Goal: Transaction & Acquisition: Book appointment/travel/reservation

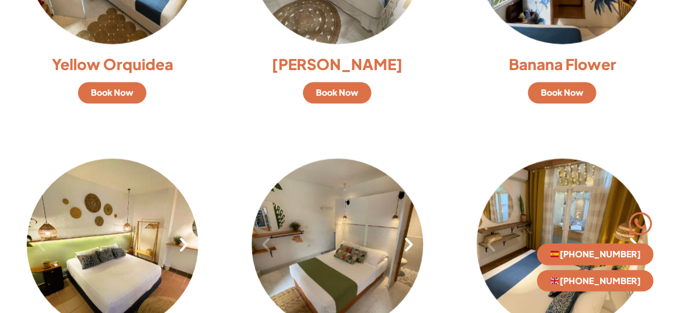
scroll to position [410, 0]
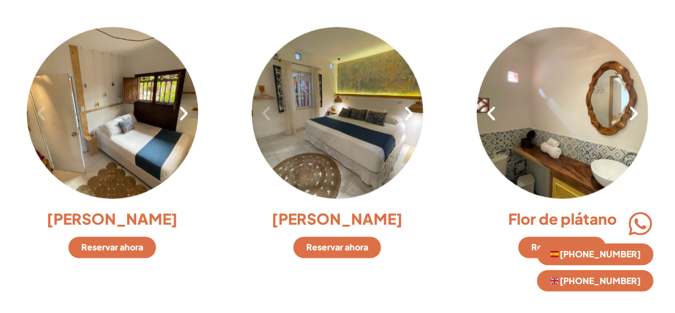
scroll to position [820, 0]
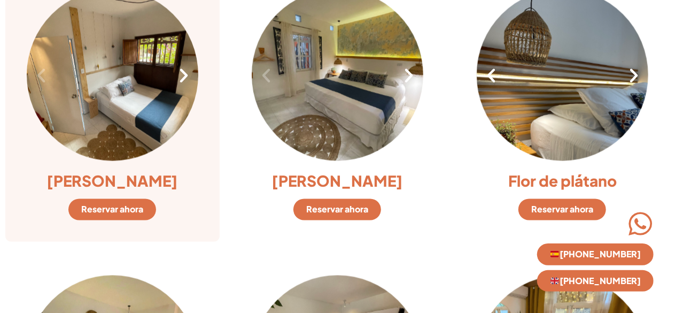
click at [182, 80] on icon "Siguiente diapositiva" at bounding box center [184, 75] width 18 height 18
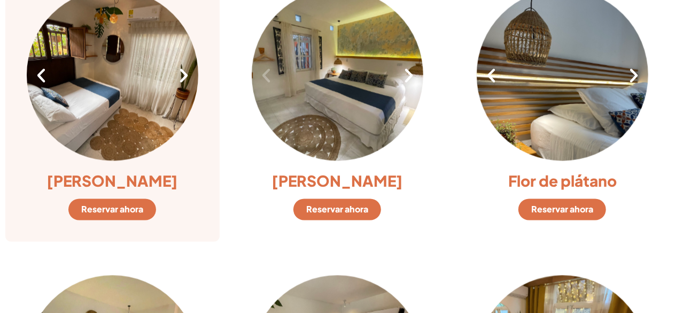
click at [182, 80] on icon "Siguiente diapositiva" at bounding box center [184, 75] width 18 height 18
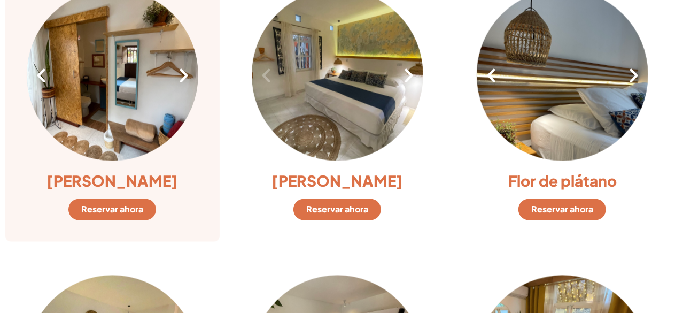
click at [182, 80] on icon "Siguiente diapositiva" at bounding box center [184, 75] width 18 height 18
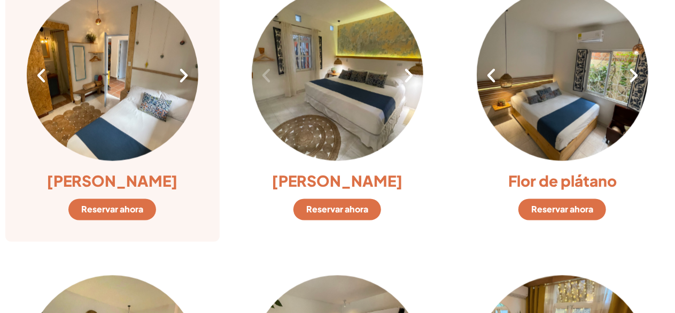
click at [182, 80] on icon "Siguiente diapositiva" at bounding box center [184, 75] width 18 height 18
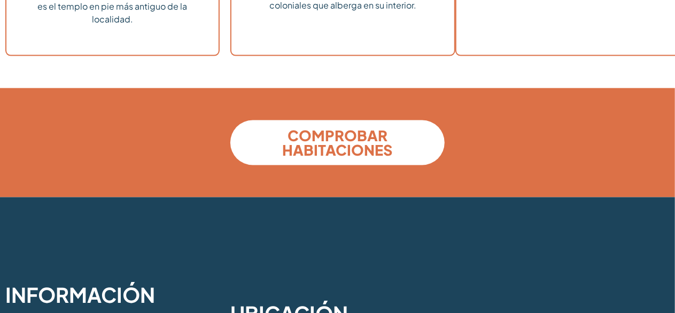
scroll to position [2867, 0]
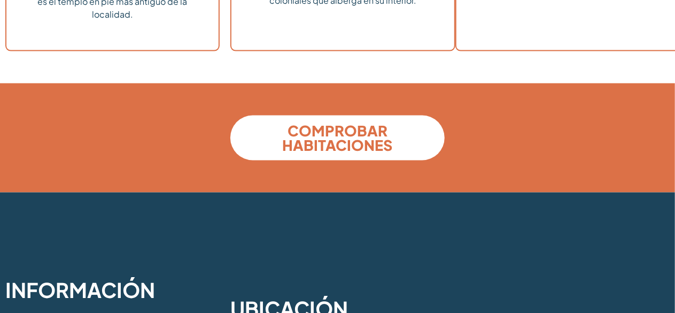
click at [329, 121] on font "COMPROBAR HABITACIONES" at bounding box center [337, 137] width 110 height 33
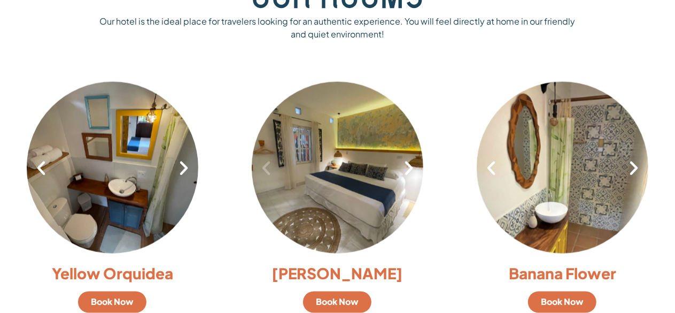
scroll to position [728, 0]
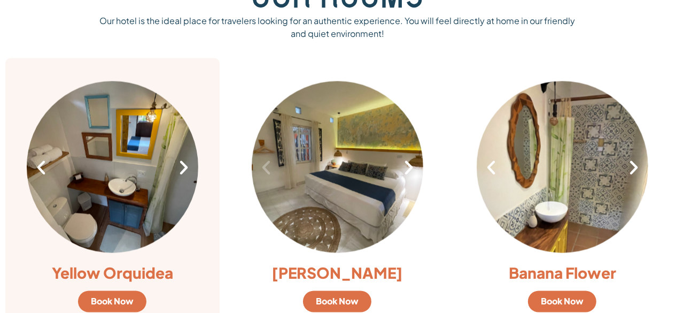
click at [149, 164] on div "5 / 8" at bounding box center [113, 167] width 172 height 175
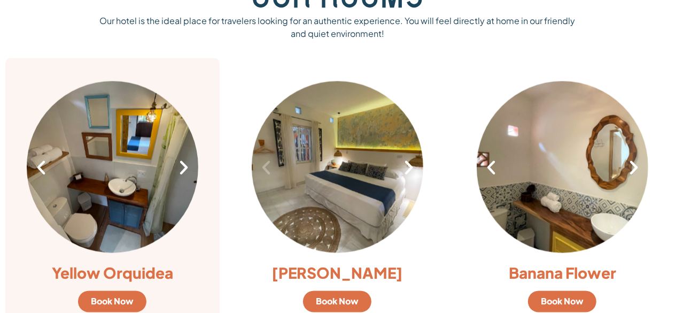
scroll to position [775, 0]
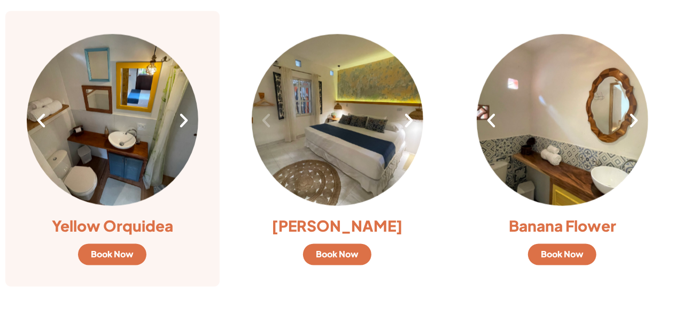
click at [113, 253] on span "Book Now" at bounding box center [112, 254] width 43 height 9
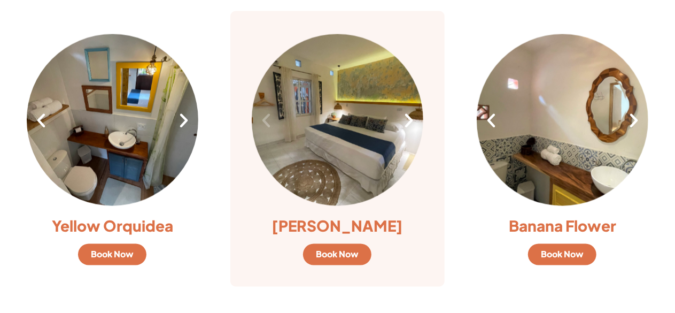
click at [341, 259] on span "Book Now" at bounding box center [337, 254] width 43 height 9
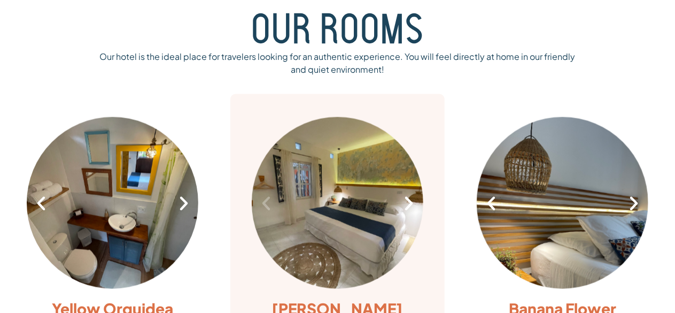
scroll to position [690, 0]
